Goal: Information Seeking & Learning: Learn about a topic

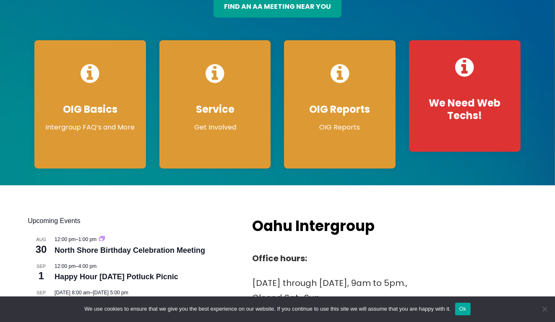
scroll to position [84, 0]
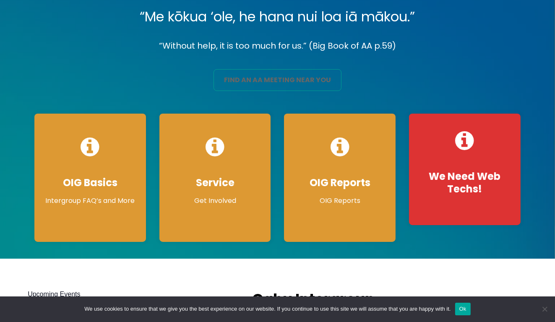
click at [276, 69] on link "find an aa meeting near you" at bounding box center [278, 80] width 128 height 22
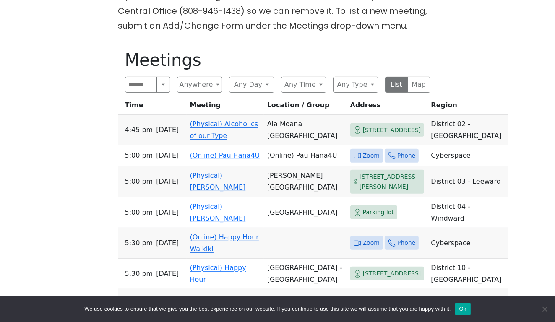
scroll to position [252, 0]
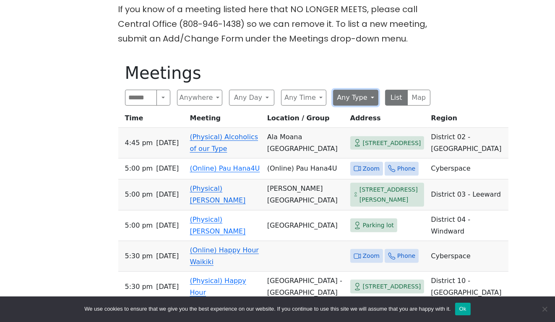
click at [374, 90] on button "Any Type" at bounding box center [355, 98] width 45 height 16
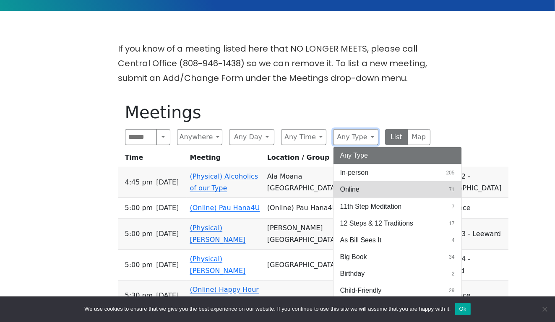
scroll to position [210, 0]
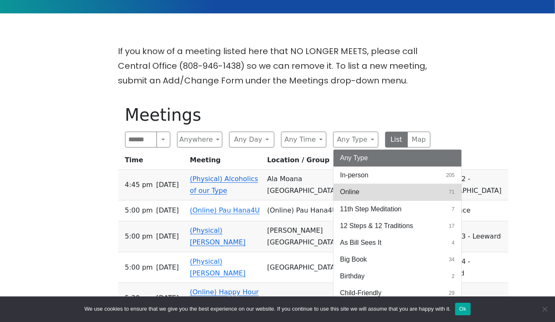
click at [356, 187] on span "Online" at bounding box center [349, 192] width 19 height 10
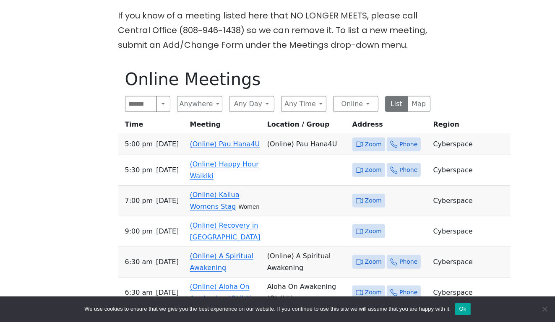
scroll to position [252, 0]
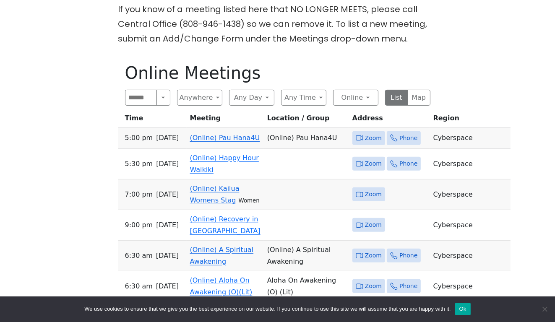
click at [222, 134] on link "(Online) Pau Hana4U" at bounding box center [225, 138] width 70 height 8
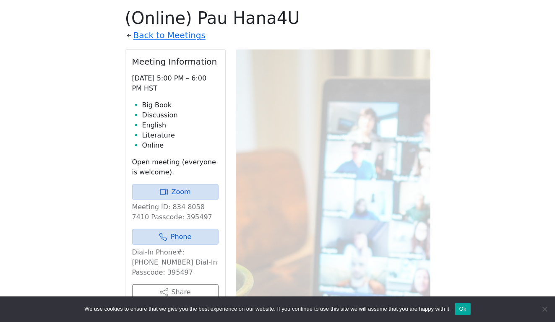
scroll to position [331, 0]
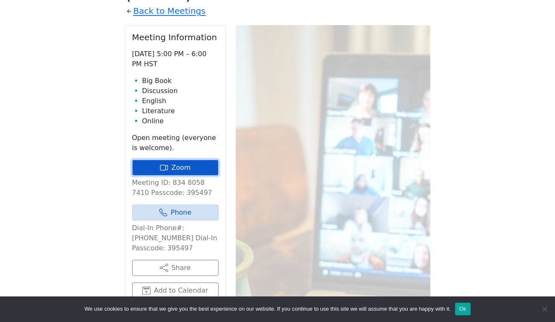
click at [172, 160] on link "Zoom" at bounding box center [175, 168] width 86 height 16
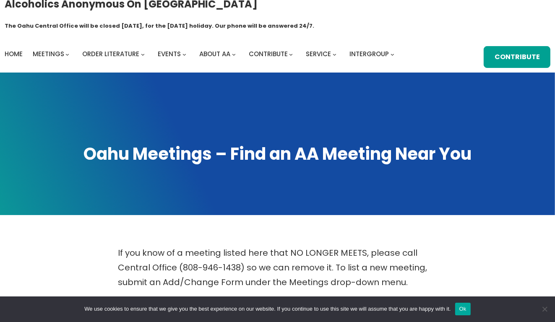
scroll to position [0, 0]
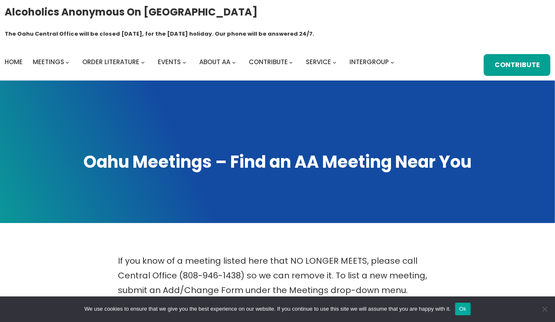
scroll to position [252, 0]
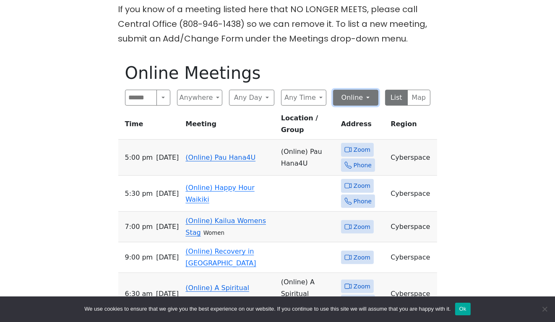
click at [369, 90] on button "Online" at bounding box center [355, 98] width 45 height 16
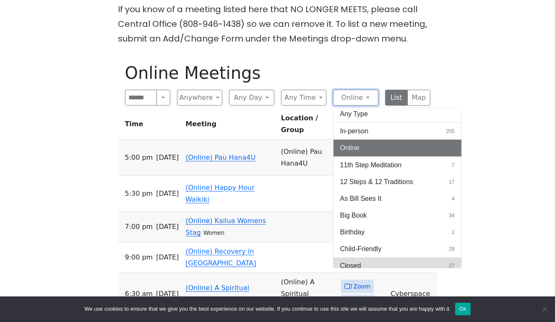
scroll to position [0, 0]
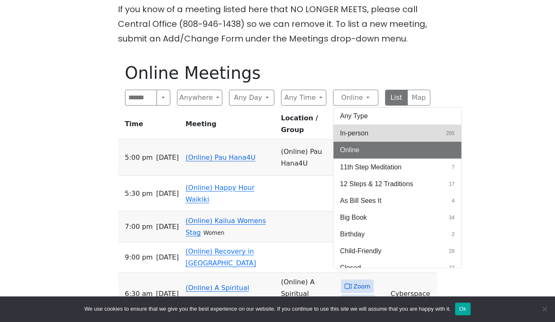
click at [364, 128] on span "In-person" at bounding box center [354, 133] width 29 height 10
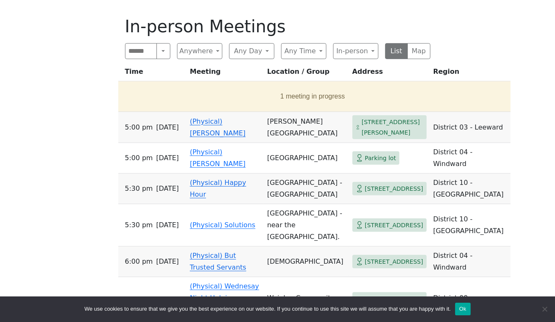
scroll to position [294, 0]
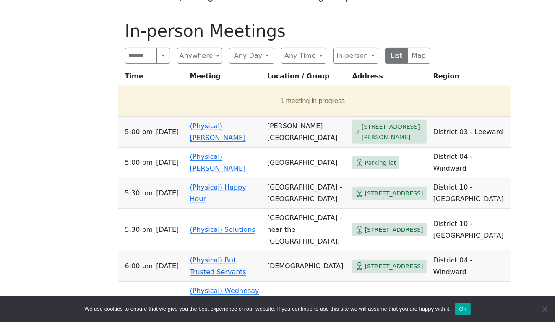
click at [430, 70] on th "Region" at bounding box center [470, 78] width 81 height 16
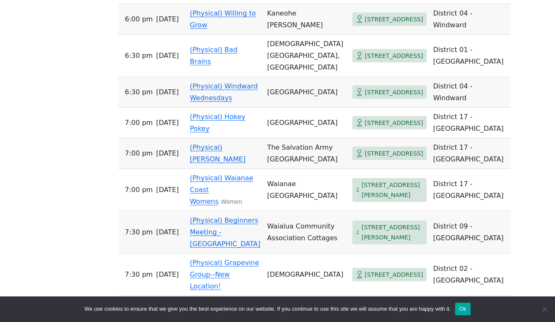
scroll to position [629, 0]
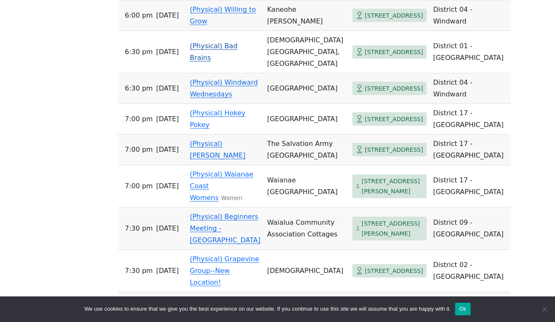
click at [217, 62] on link "(Physical) Bad Brains" at bounding box center [214, 52] width 48 height 20
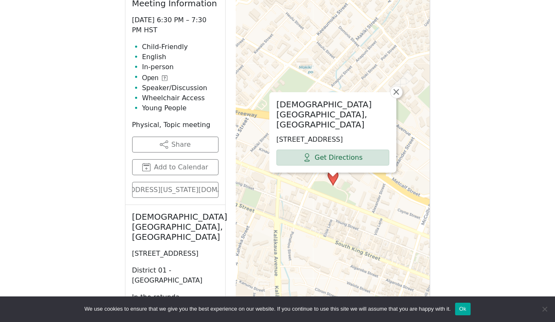
scroll to position [415, 0]
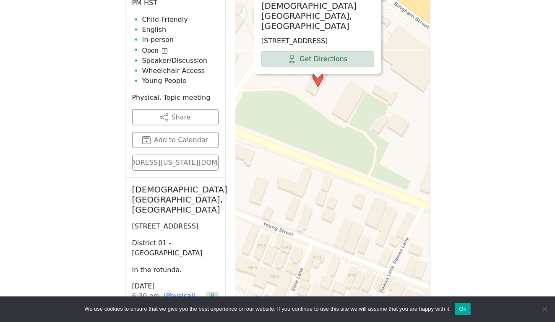
drag, startPoint x: 319, startPoint y: 149, endPoint x: 342, endPoint y: 174, distance: 33.9
click at [344, 179] on div "[DEMOGRAPHIC_DATA][GEOGRAPHIC_DATA], Rotunda [STREET_ADDRESS] Get Directions × …" at bounding box center [333, 151] width 195 height 420
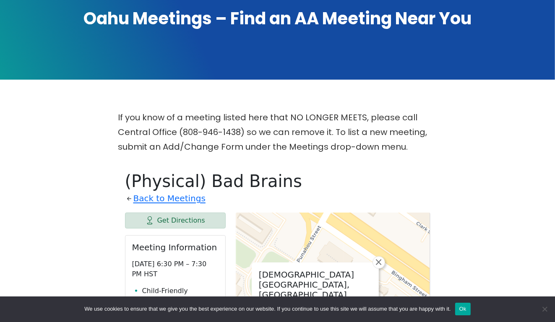
scroll to position [121, 0]
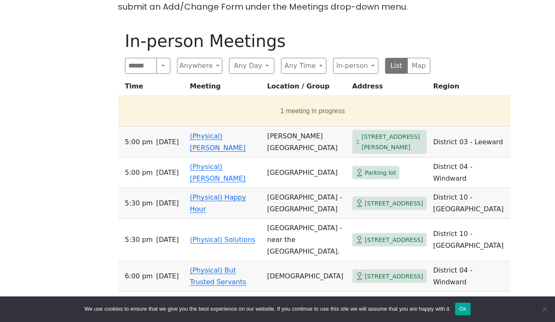
scroll to position [282, 0]
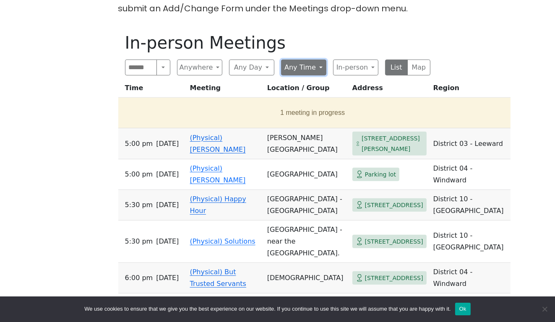
click at [321, 60] on button "Any Time" at bounding box center [303, 68] width 45 height 16
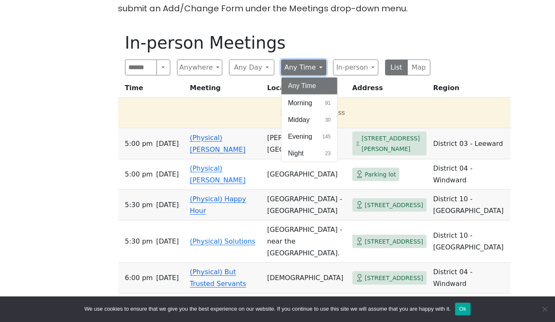
click at [321, 60] on button "Any Time" at bounding box center [303, 68] width 45 height 16
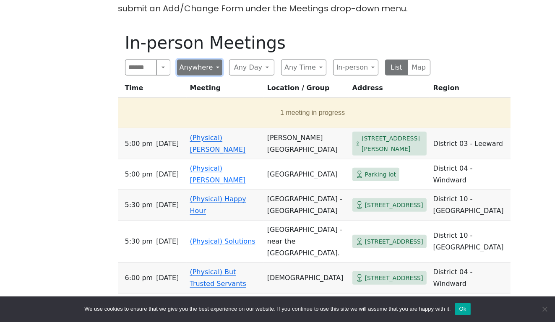
click at [216, 60] on button "Anywhere" at bounding box center [199, 68] width 45 height 16
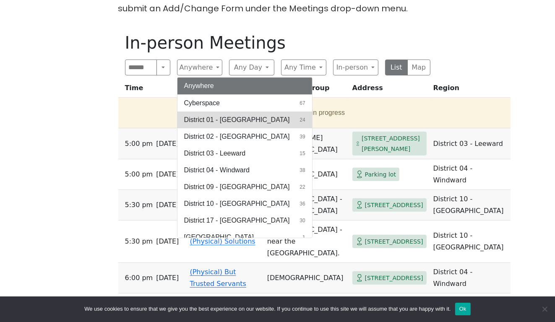
click at [220, 115] on span "District 01 - [GEOGRAPHIC_DATA]" at bounding box center [237, 120] width 106 height 10
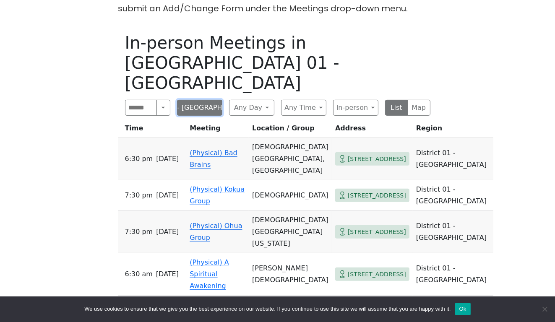
click at [206, 100] on button "District 01 - [GEOGRAPHIC_DATA]" at bounding box center [199, 108] width 45 height 16
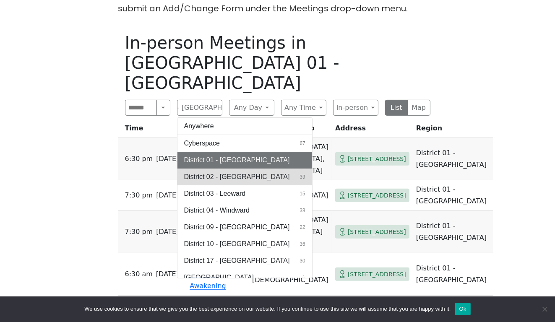
click at [213, 172] on span "District 02 - [GEOGRAPHIC_DATA]" at bounding box center [237, 177] width 106 height 10
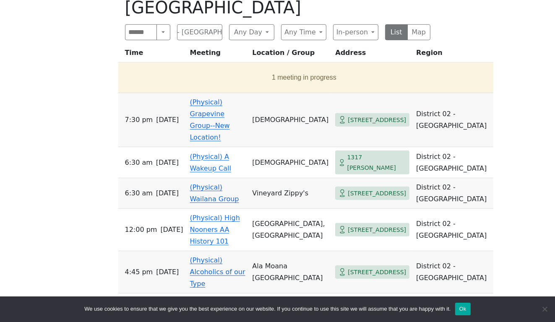
scroll to position [240, 0]
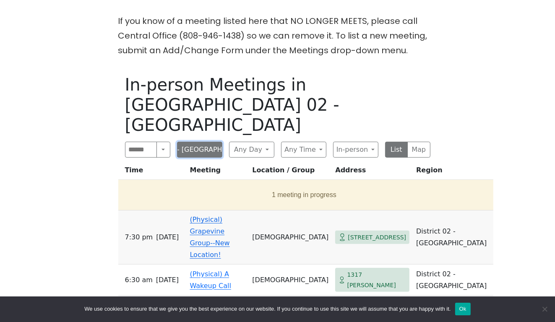
click at [206, 142] on button "District 02 - [GEOGRAPHIC_DATA]" at bounding box center [199, 150] width 45 height 16
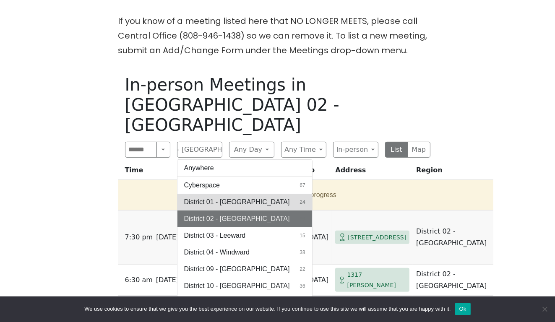
click at [205, 197] on span "District 01 - [GEOGRAPHIC_DATA]" at bounding box center [237, 202] width 106 height 10
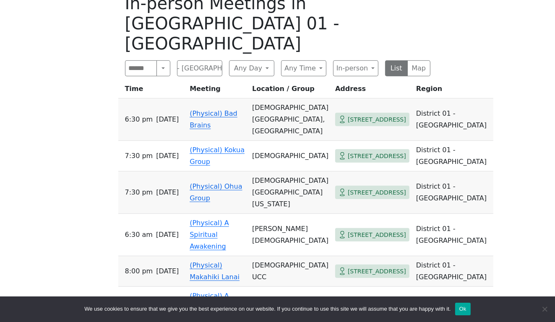
scroll to position [324, 0]
